Goal: Task Accomplishment & Management: Manage account settings

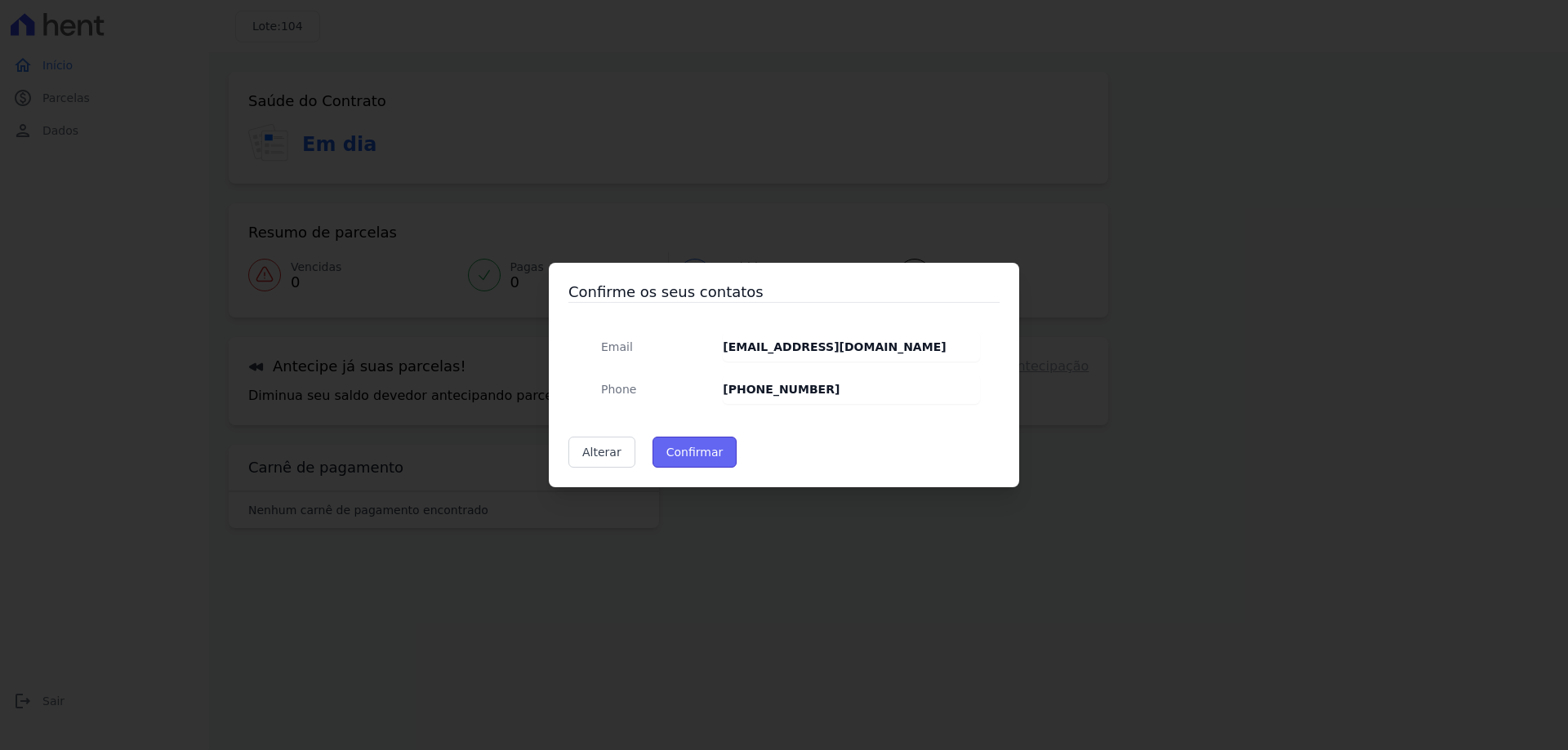
click at [715, 449] on button "Confirmar" at bounding box center [695, 452] width 85 height 31
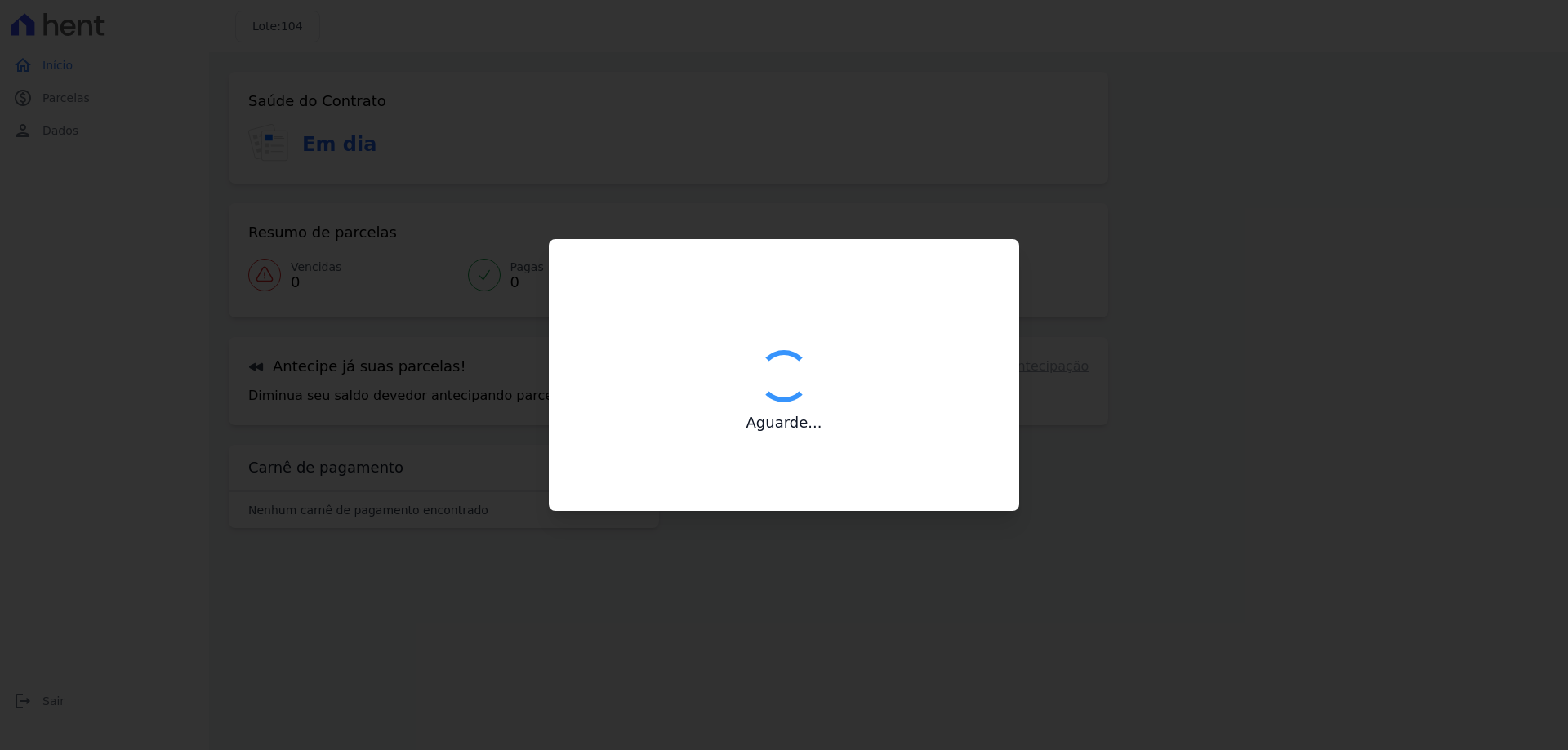
type input "Contatos confirmados com sucesso."
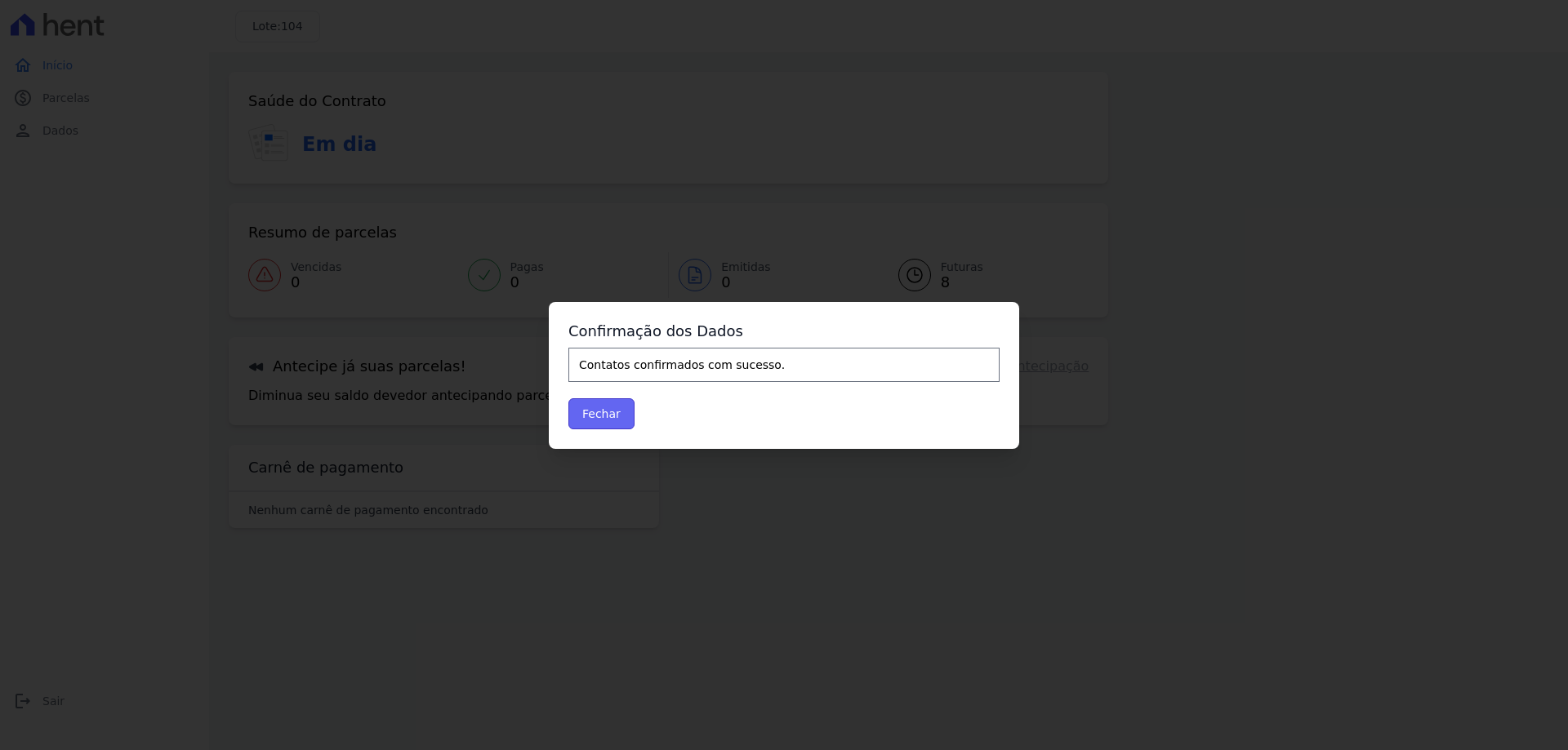
click at [587, 409] on button "Fechar" at bounding box center [601, 414] width 66 height 31
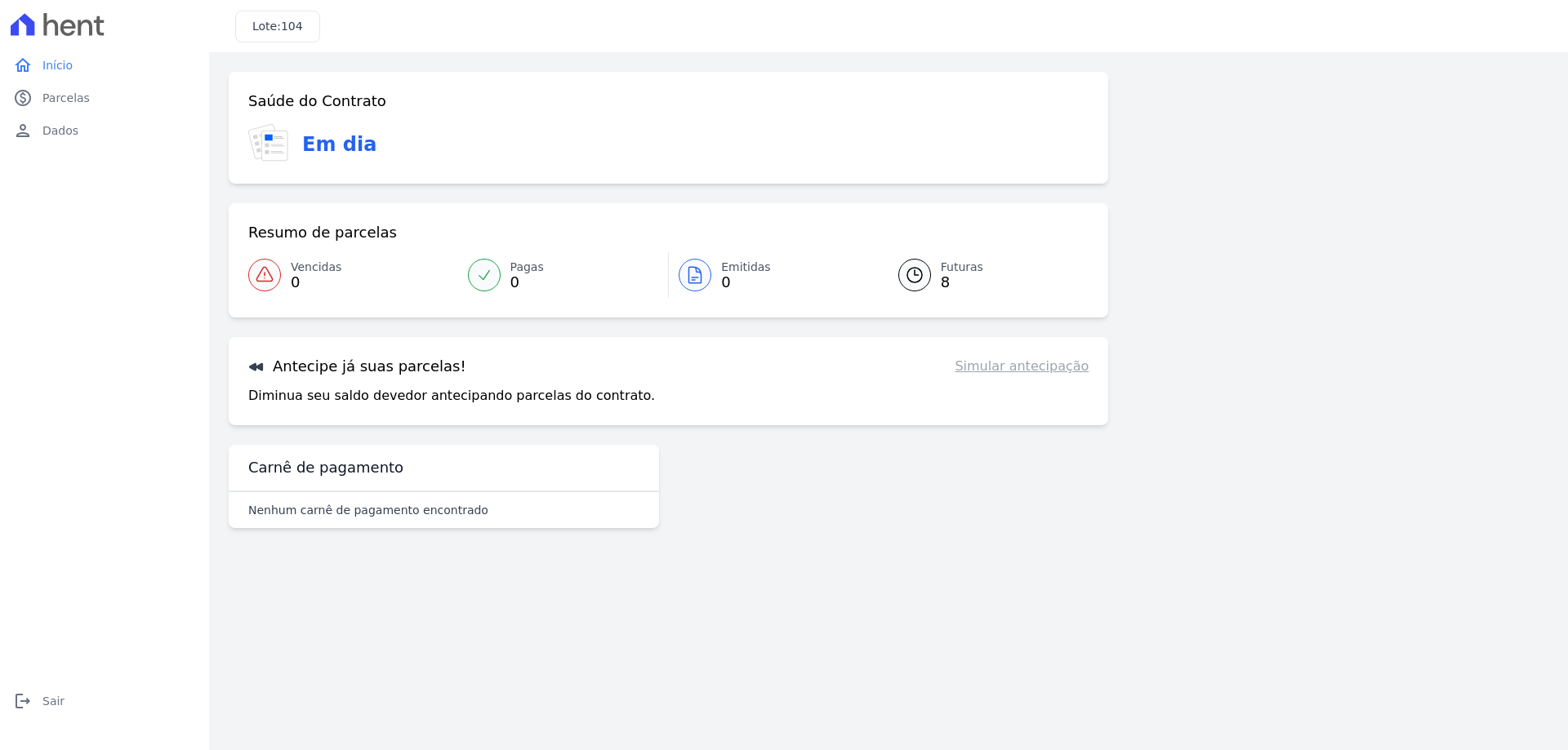
click at [946, 268] on span "Futuras" at bounding box center [962, 267] width 43 height 17
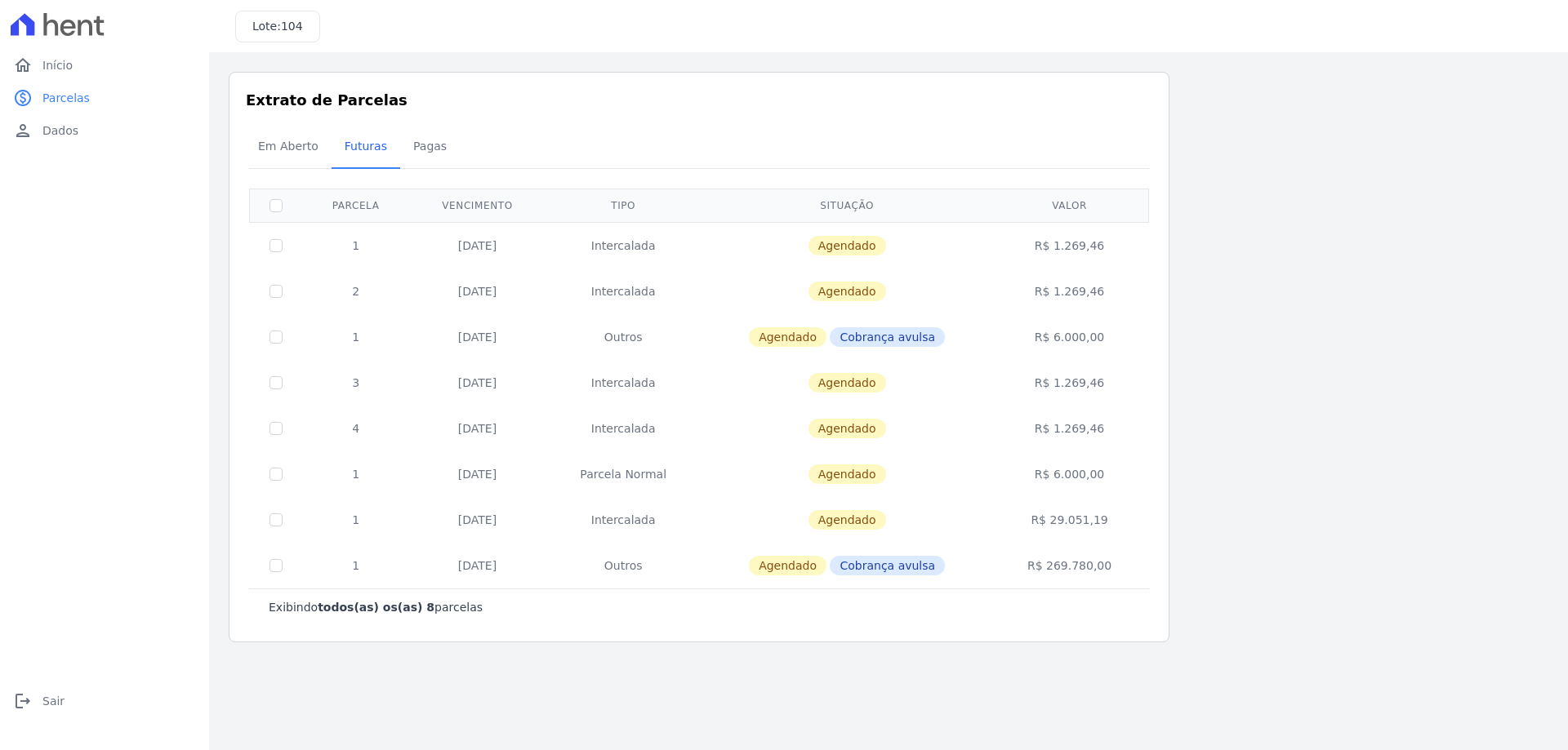
drag, startPoint x: 480, startPoint y: 243, endPoint x: 539, endPoint y: 250, distance: 59.4
click at [541, 247] on td "20/10/2025" at bounding box center [477, 245] width 136 height 46
click at [272, 244] on input "checkbox" at bounding box center [276, 245] width 13 height 13
checkbox input "true"
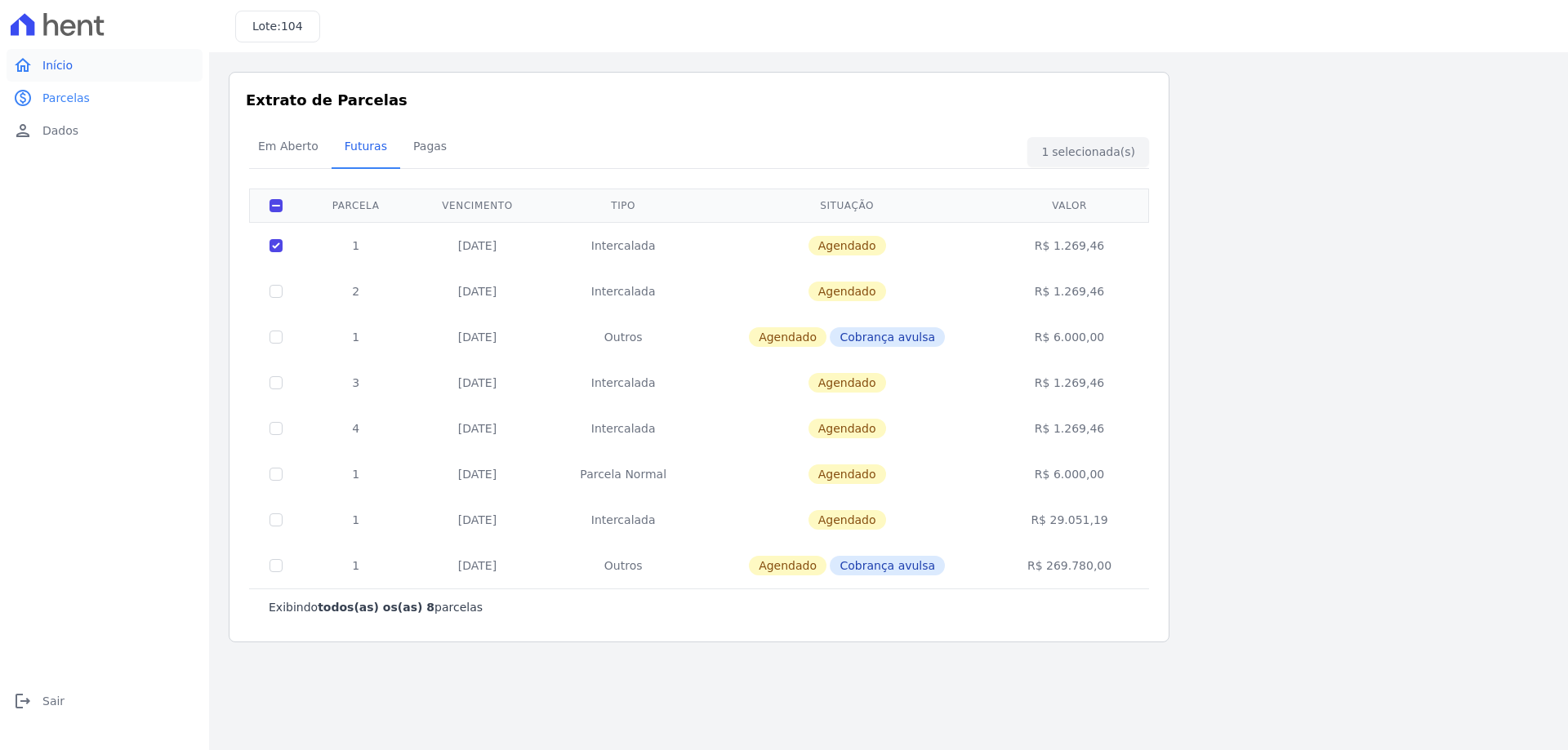
click at [62, 72] on span "Início" at bounding box center [58, 65] width 30 height 16
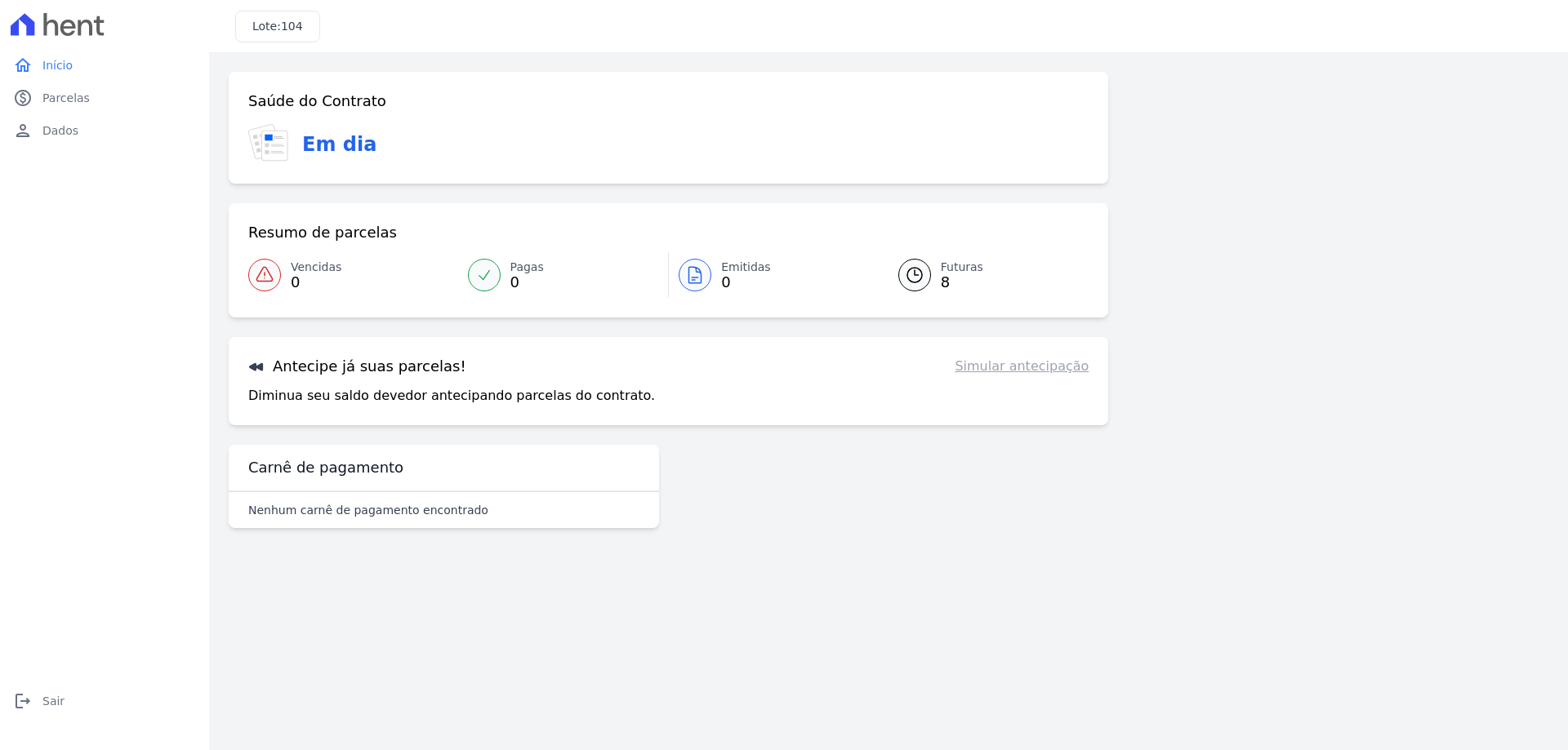
click at [1044, 361] on link "Simular antecipação" at bounding box center [1021, 367] width 134 height 20
click at [1044, 362] on link "Simular antecipação" at bounding box center [1021, 367] width 134 height 20
click at [1035, 363] on link "Simular antecipação" at bounding box center [1021, 367] width 134 height 20
click at [1034, 365] on link "Simular antecipação" at bounding box center [1021, 367] width 134 height 20
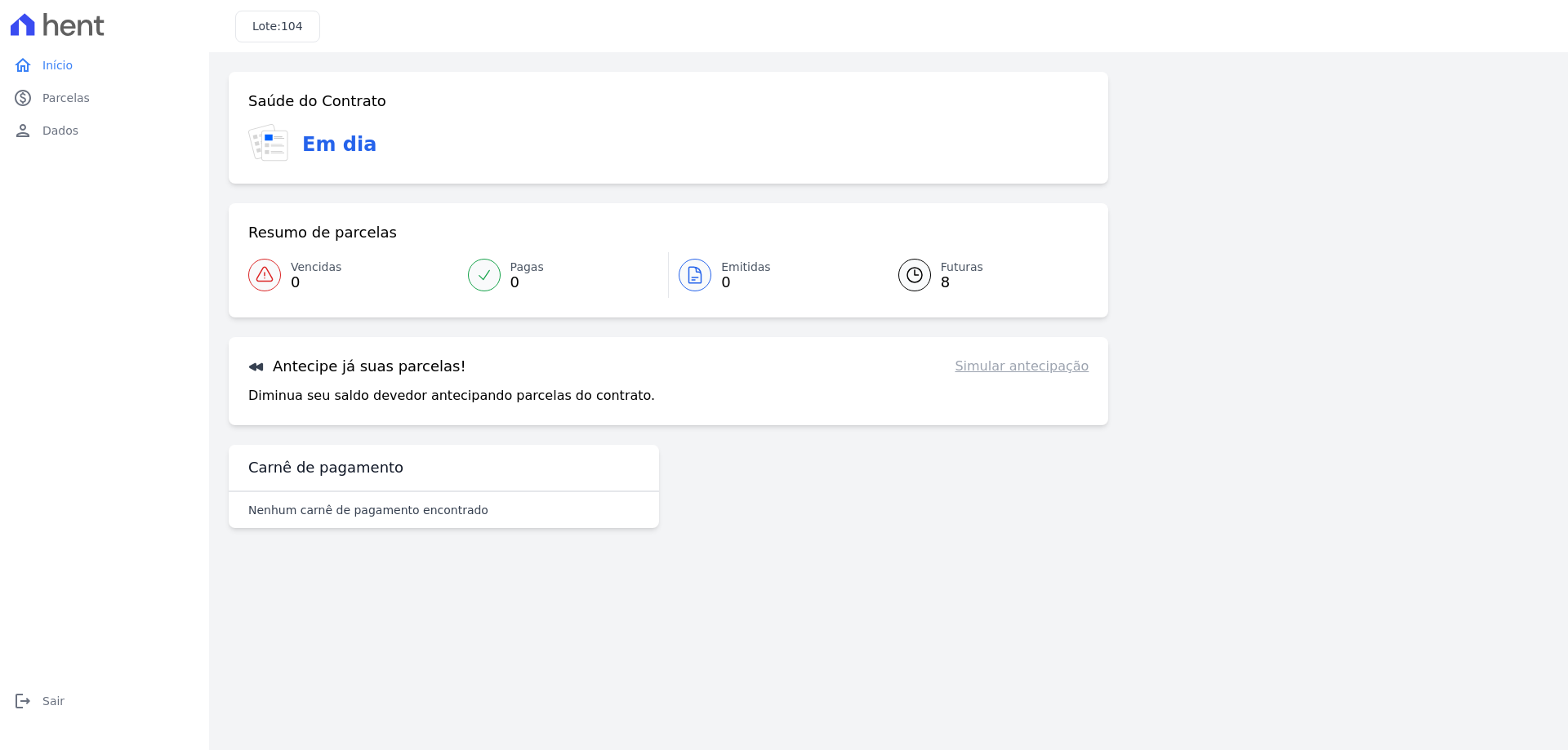
click at [1034, 365] on link "Simular antecipação" at bounding box center [1021, 367] width 134 height 20
click at [970, 532] on div "Saúde do Contrato Em dia Resumo de parcelas Vencidas 0 Pagas 0 Emitidas 0 Futur…" at bounding box center [668, 303] width 879 height 463
click at [923, 266] on icon at bounding box center [914, 276] width 20 height 20
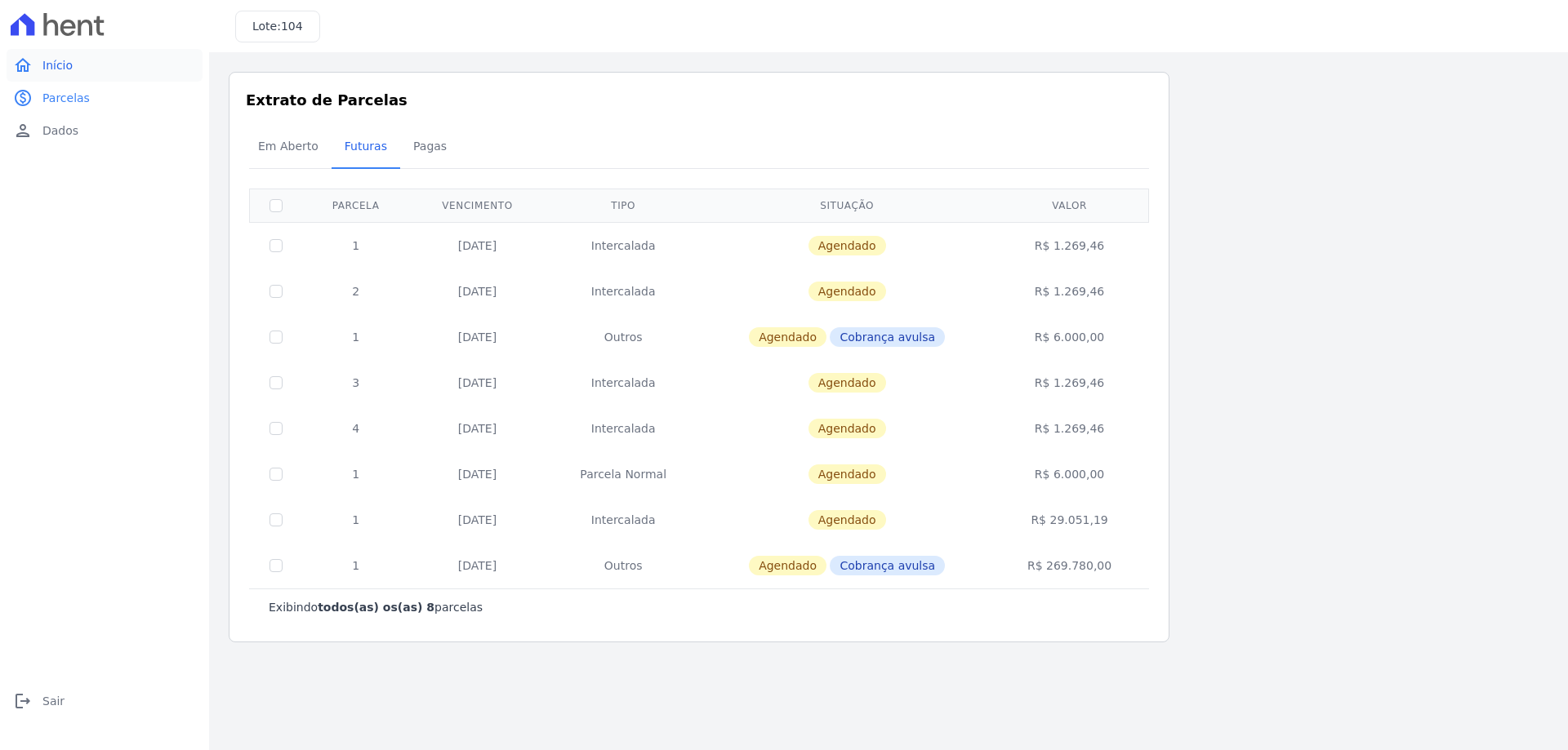
click at [77, 71] on link "home Início" at bounding box center [104, 65] width 196 height 33
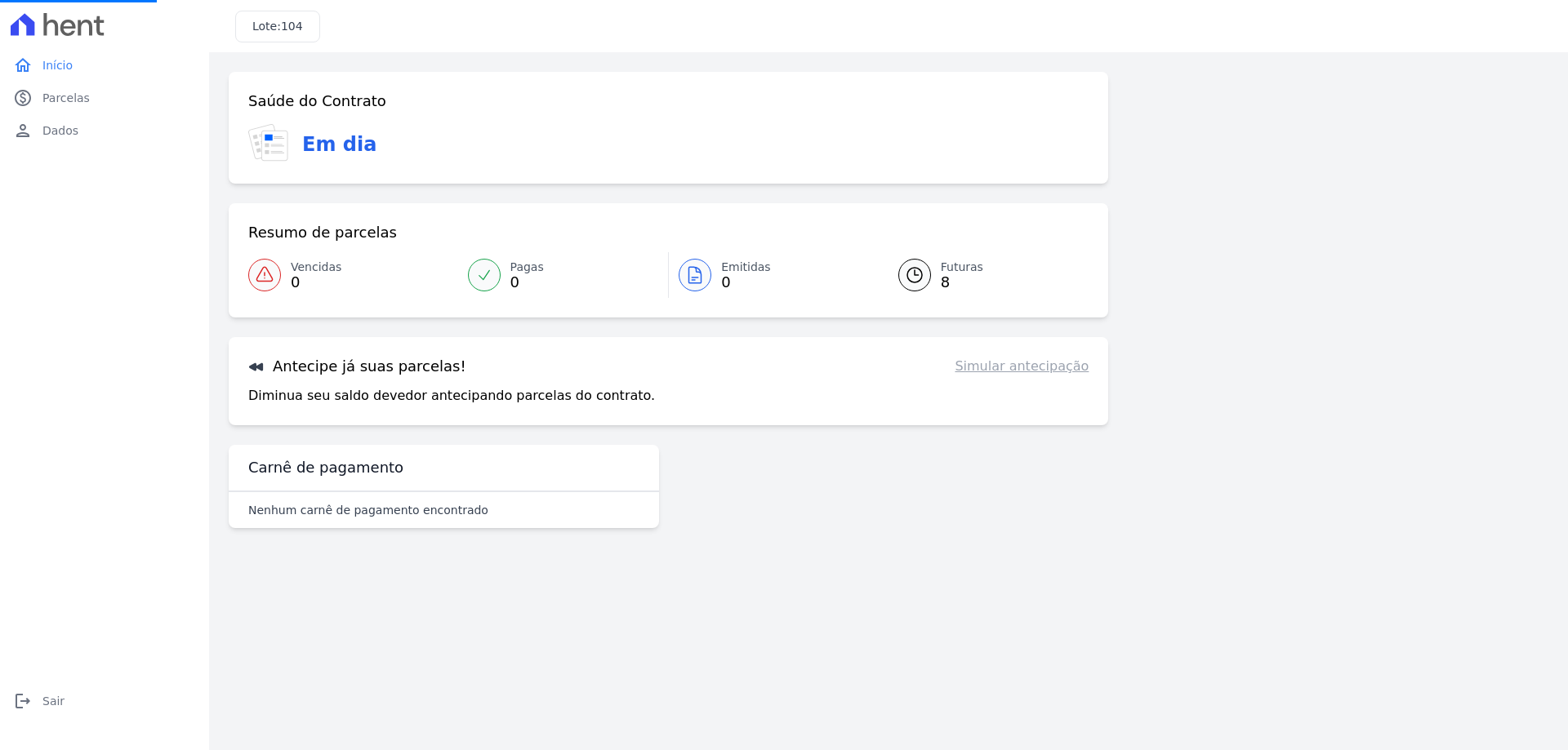
click at [1052, 362] on link "Simular antecipação" at bounding box center [1021, 367] width 134 height 20
click at [1050, 366] on link "Simular antecipação" at bounding box center [1021, 367] width 134 height 20
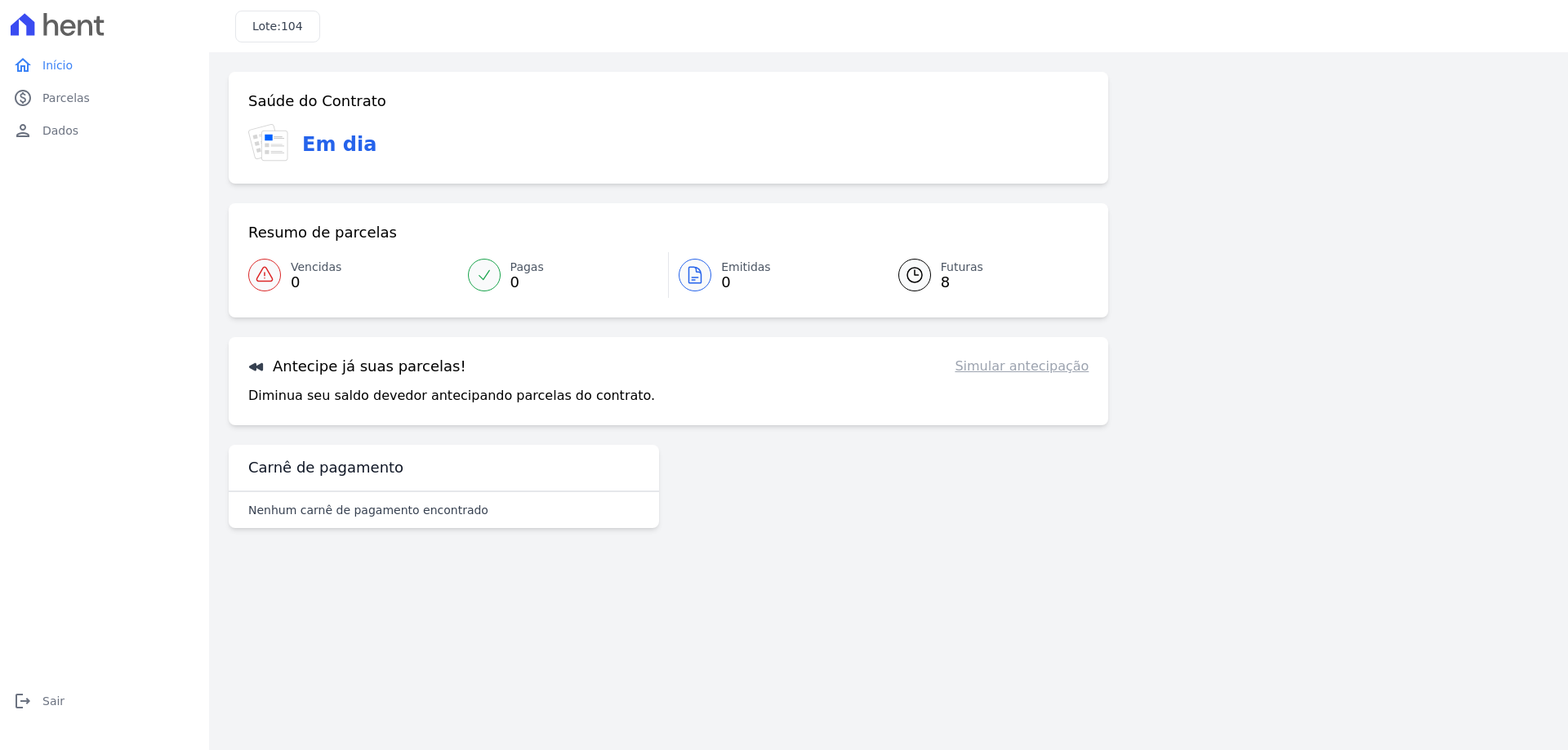
click at [1194, 355] on div "Saúde do Contrato Em dia Resumo de parcelas Vencidas 0 Pagas 0 Emitidas 0 Futur…" at bounding box center [888, 307] width 1320 height 469
